Goal: Transaction & Acquisition: Subscribe to service/newsletter

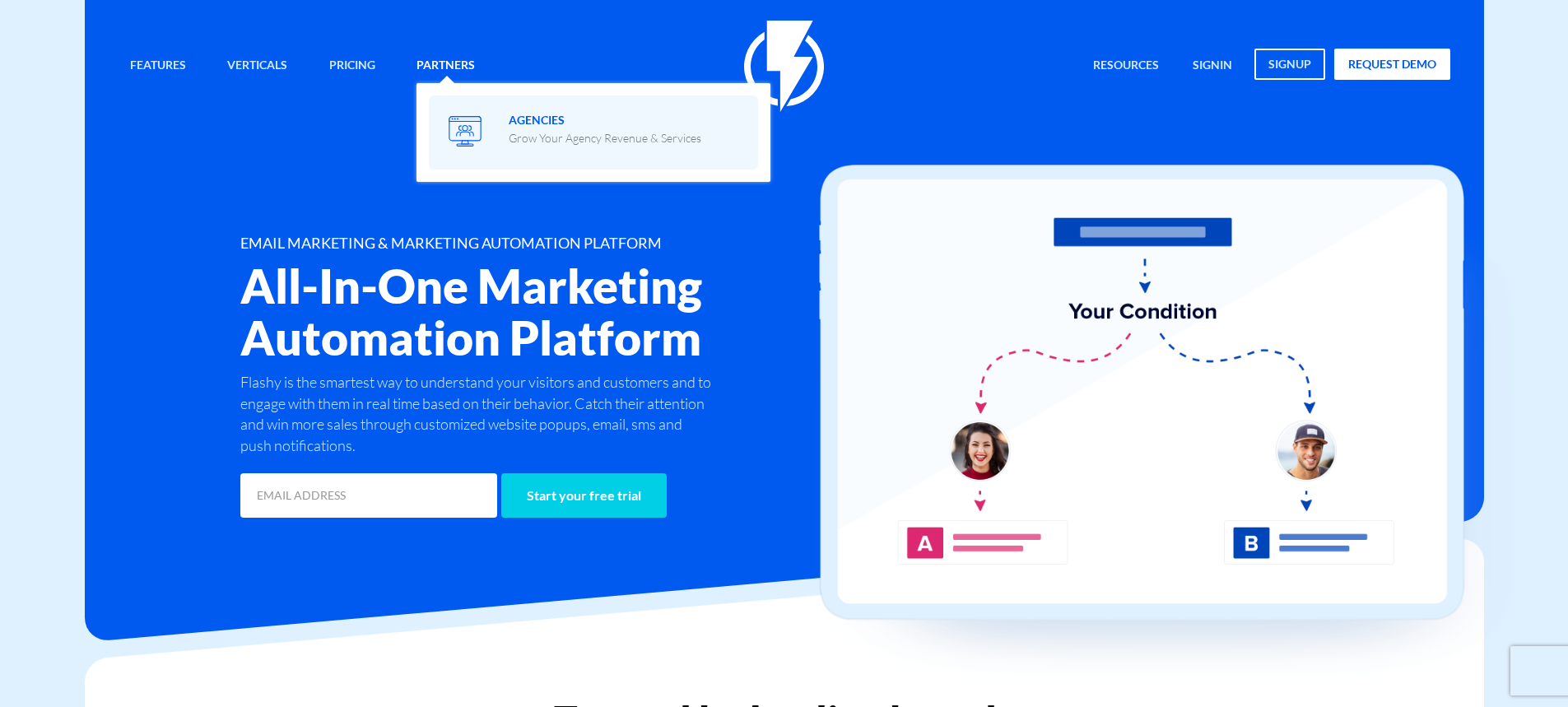
click at [535, 147] on span at bounding box center [594, 131] width 305 height 47
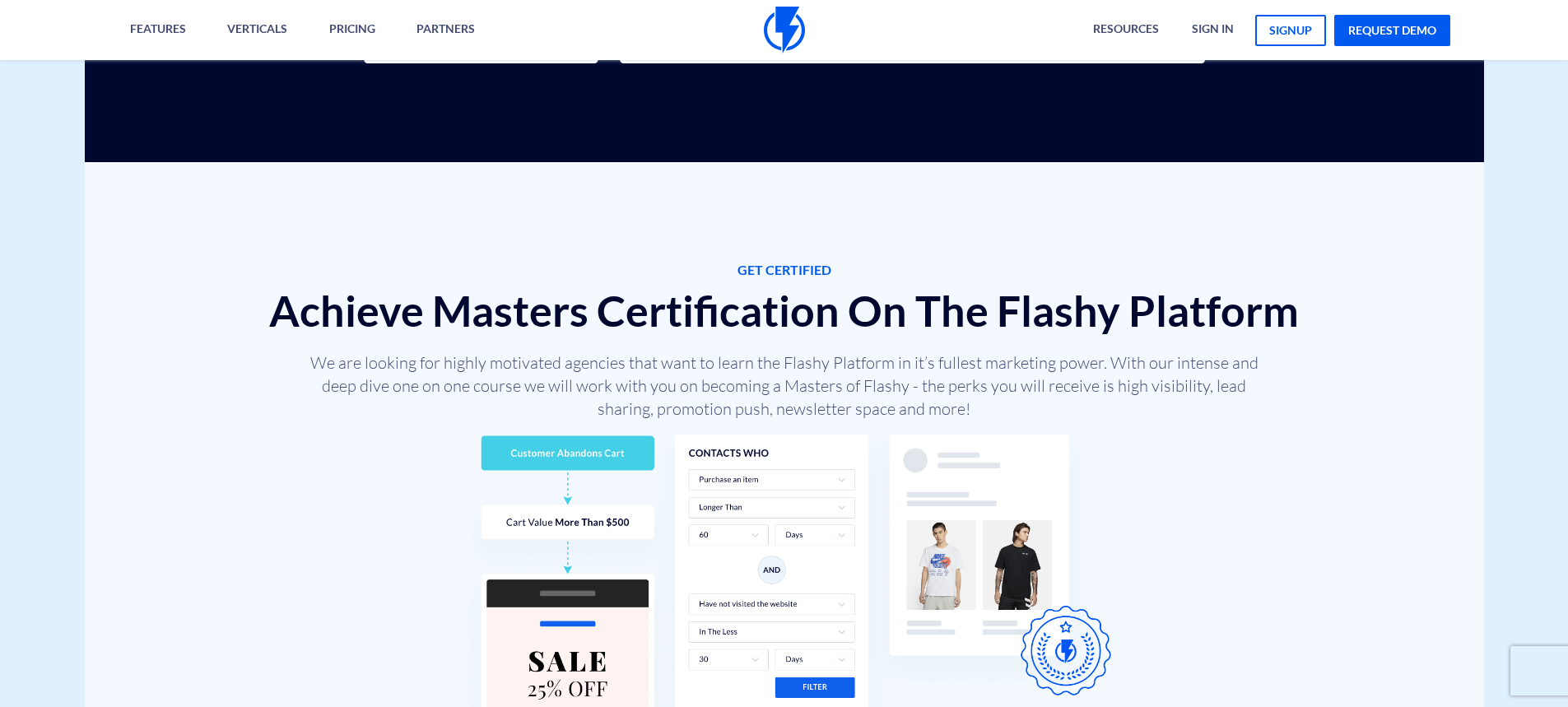
scroll to position [4439, 0]
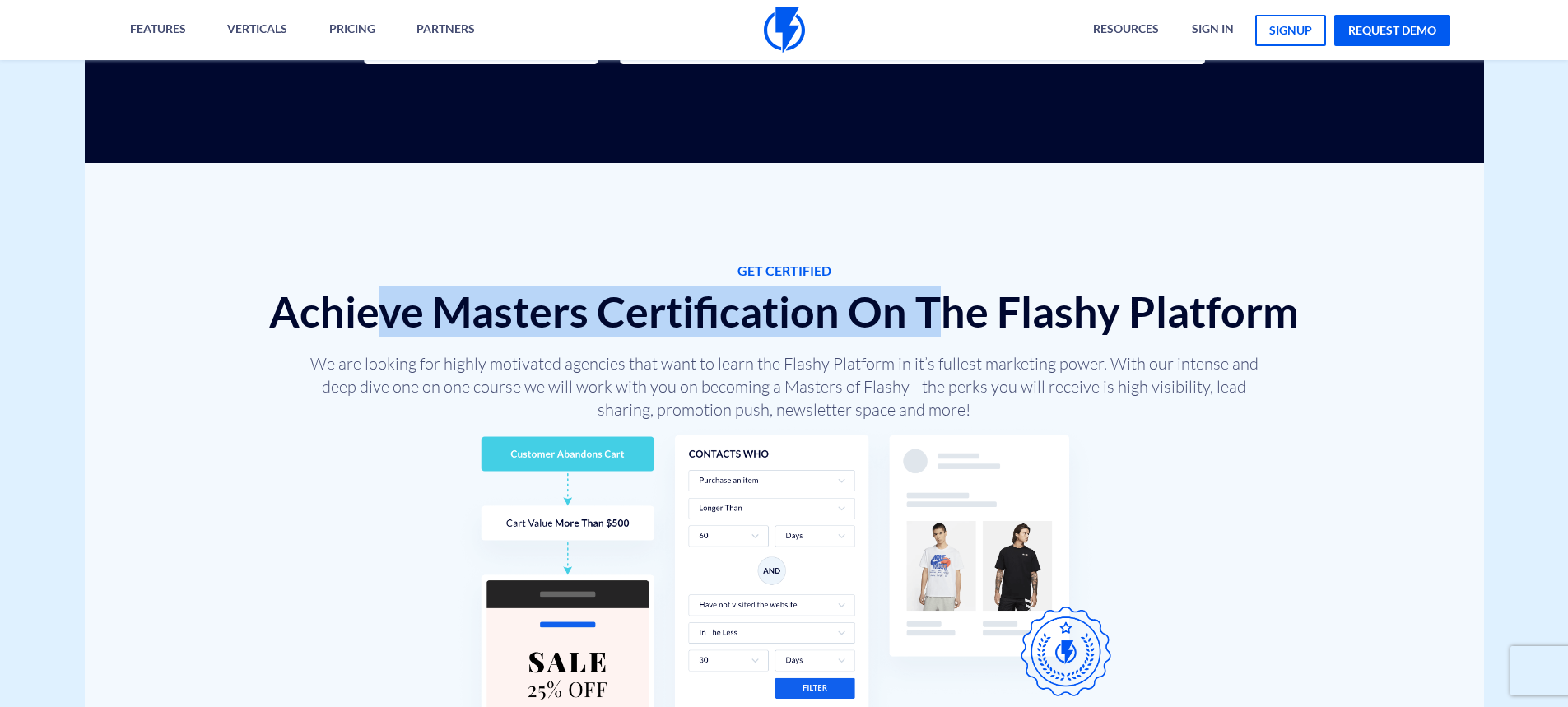
drag, startPoint x: 390, startPoint y: 315, endPoint x: 934, endPoint y: 329, distance: 544.2
click at [934, 329] on h2 "Achieve Masters Certification On The Flashy Platform" at bounding box center [784, 311] width 1202 height 47
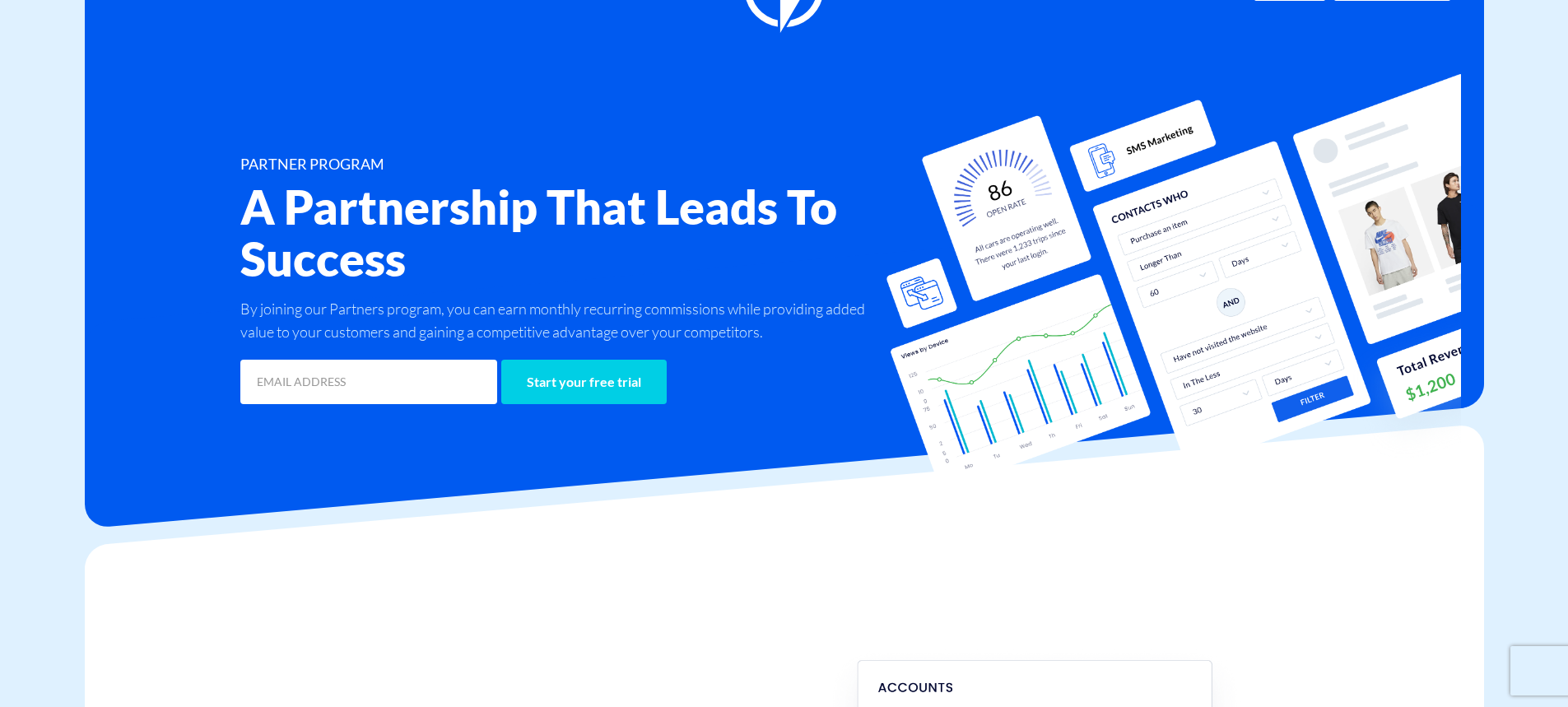
scroll to position [0, 0]
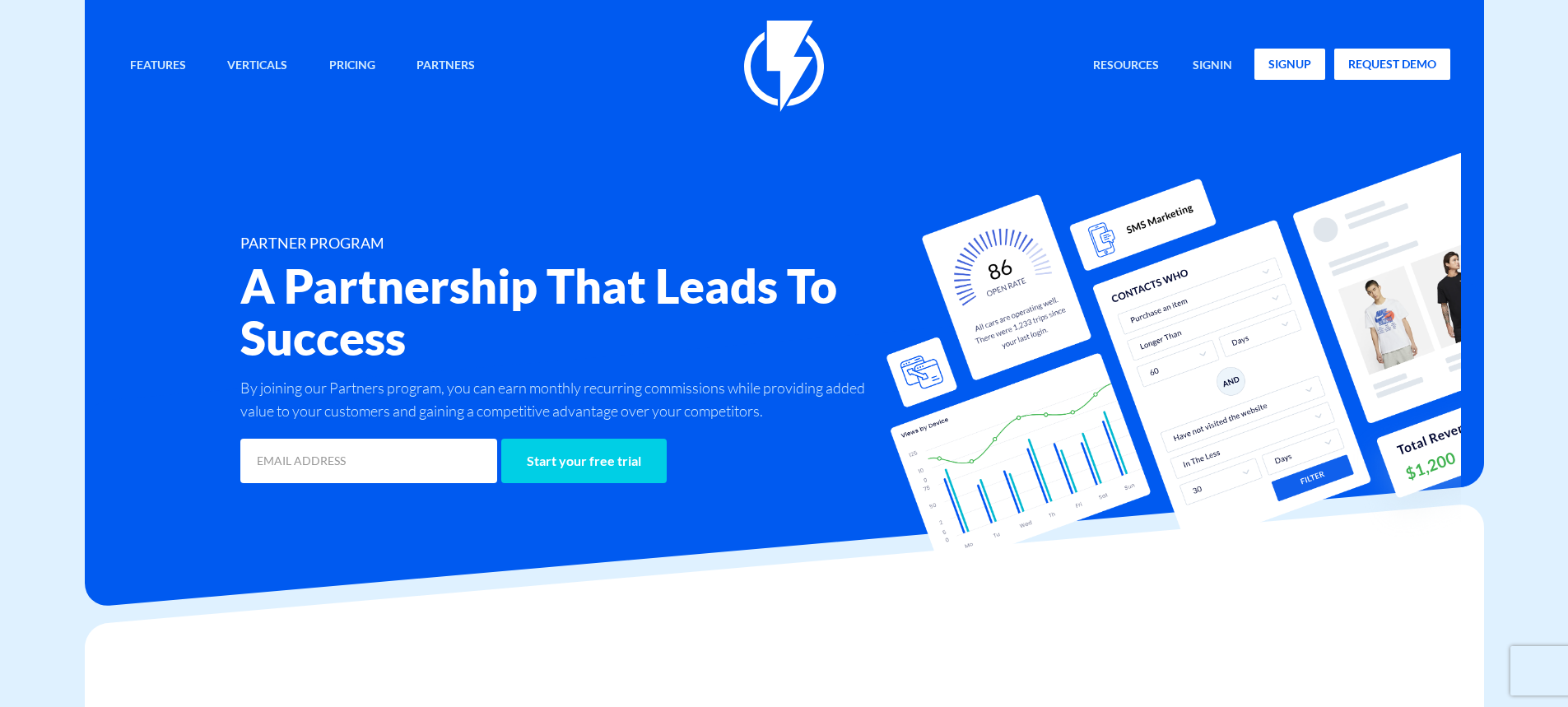
click at [1274, 56] on link "signup" at bounding box center [1289, 64] width 71 height 32
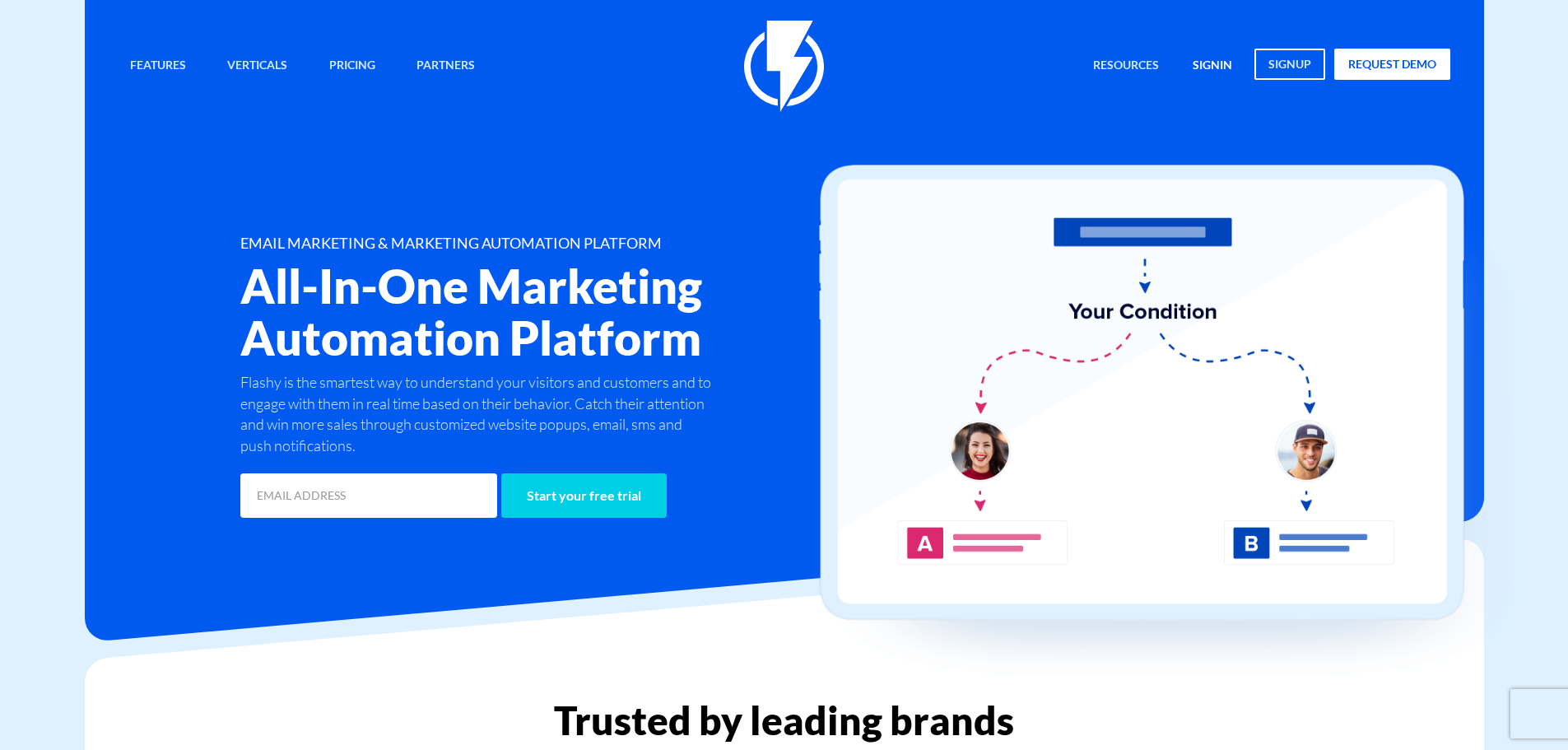
click at [1209, 64] on link "signin" at bounding box center [1212, 66] width 64 height 35
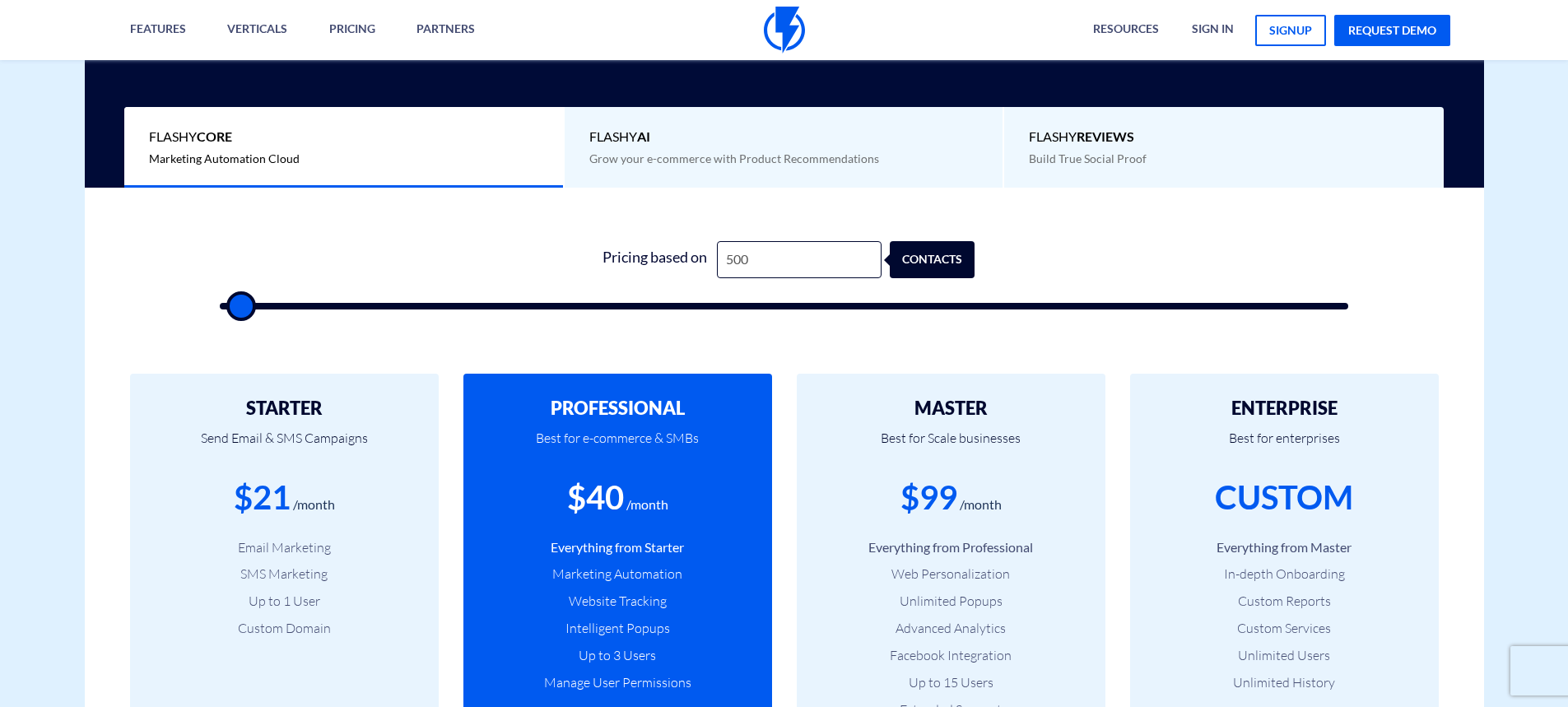
type input "1"
type input "500"
type input "10"
type input "500"
type input "100"
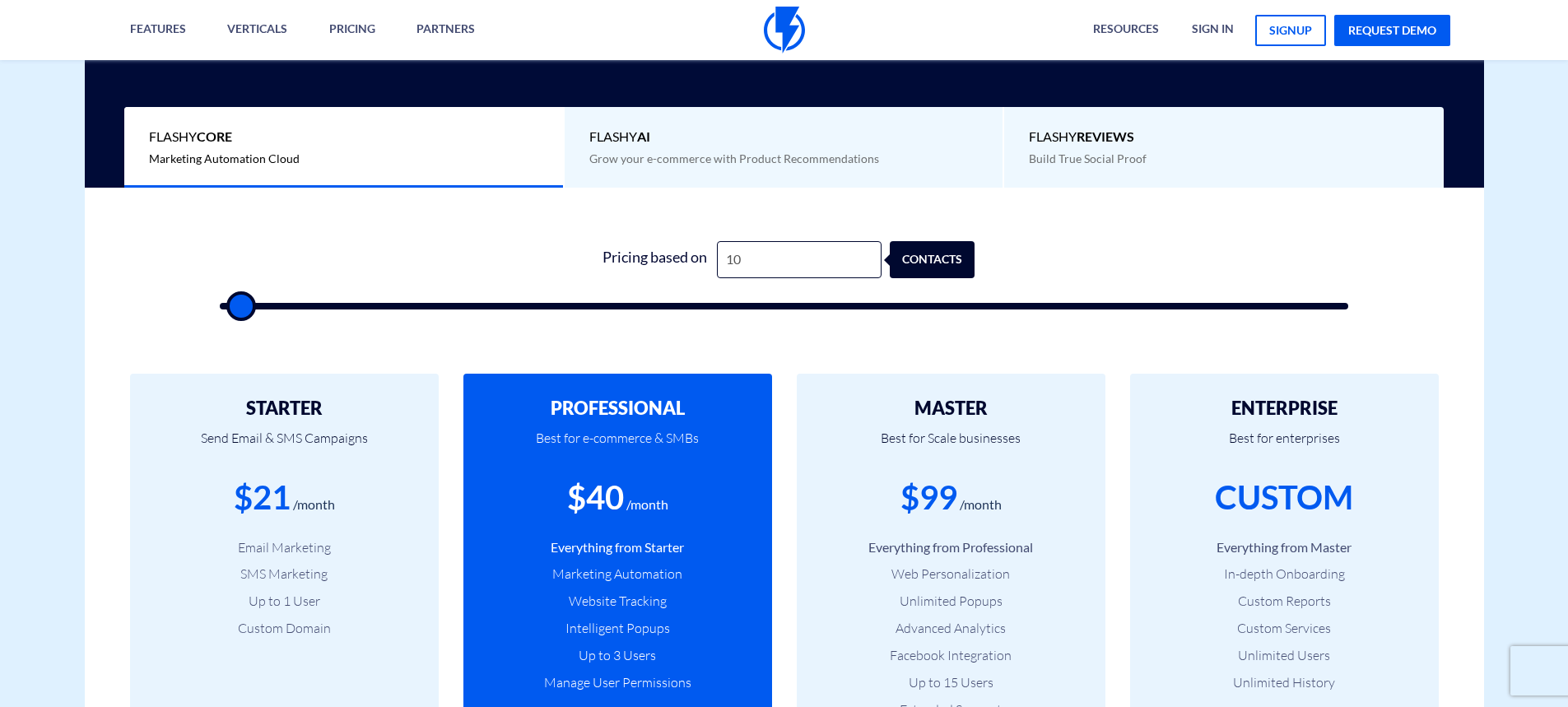
type input "500"
type input "10"
type input "500"
type input "1"
type input "500"
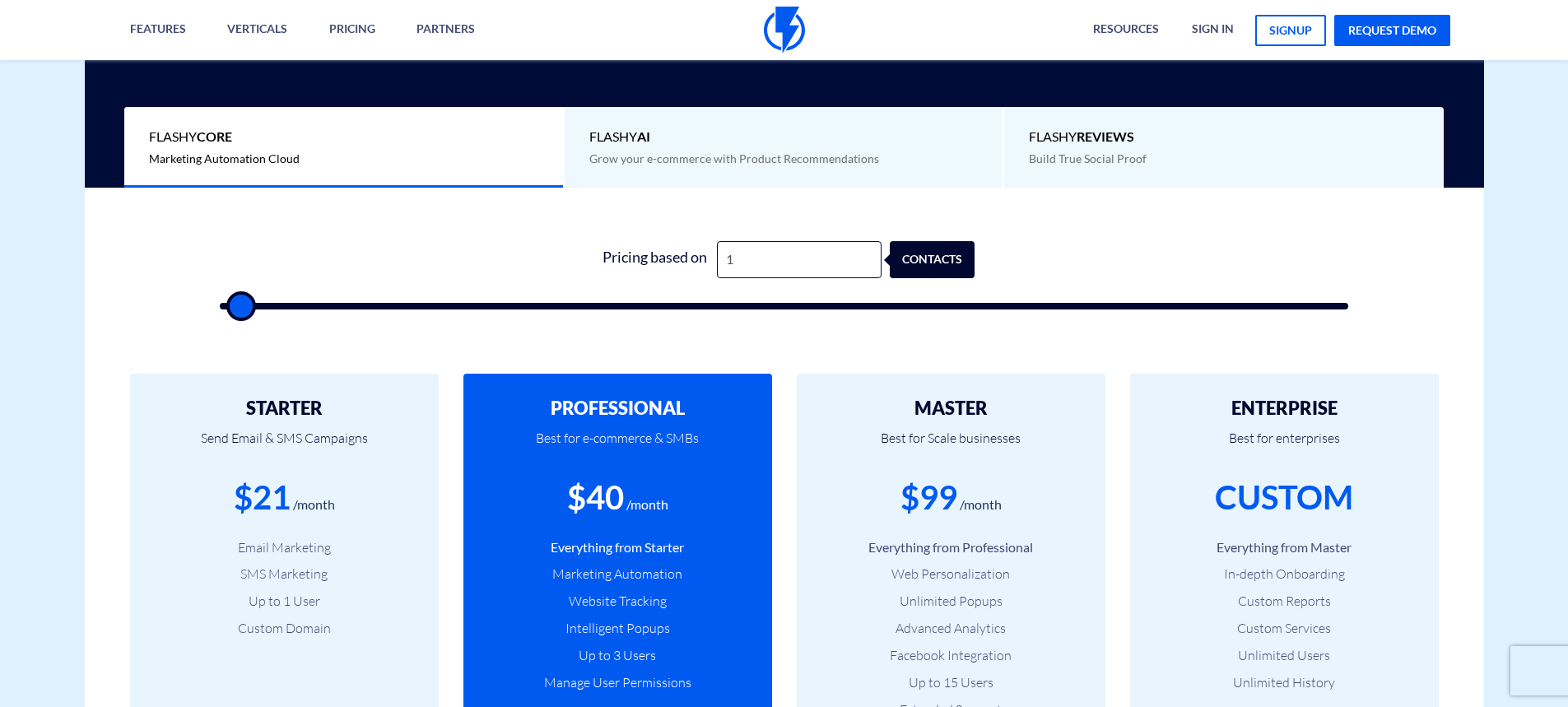
type input "500"
type input "5"
type input "500"
type input "50"
type input "500"
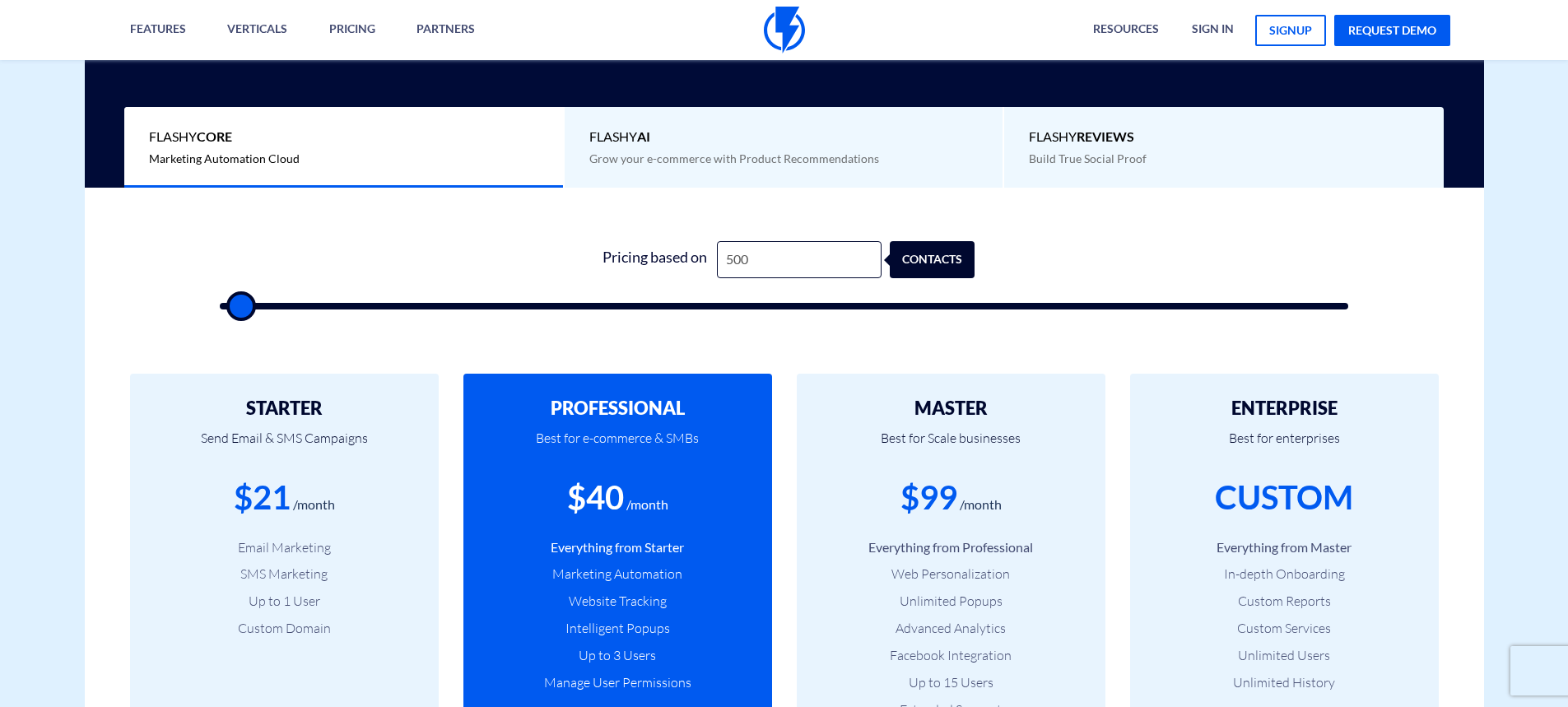
type input "50"
type input "500"
type input "5"
type input "500"
